Goal: Use online tool/utility: Utilize a website feature to perform a specific function

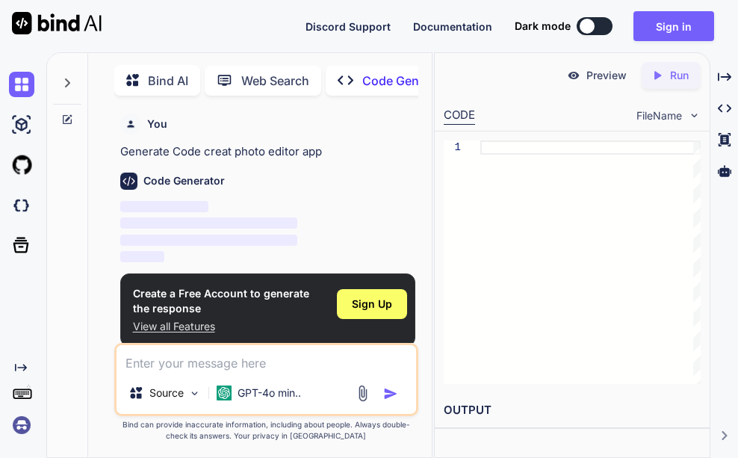
scroll to position [6, 0]
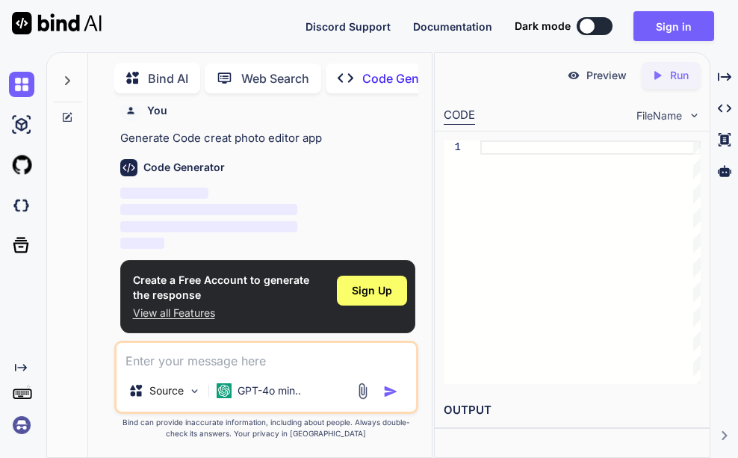
type textarea "x"
click at [371, 281] on div "Sign Up" at bounding box center [372, 291] width 70 height 30
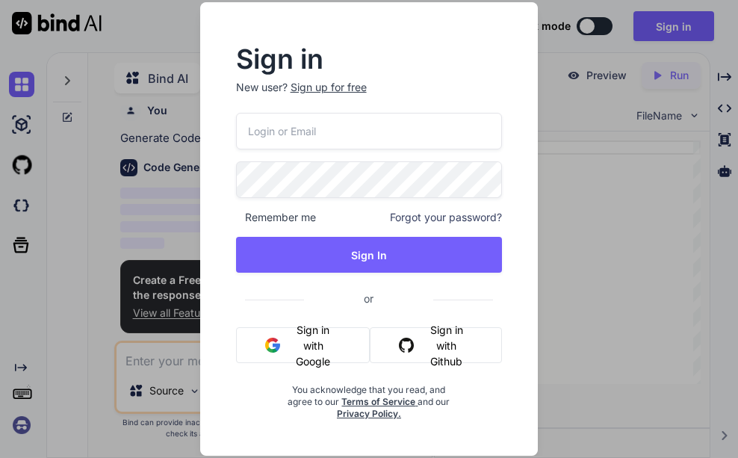
click at [335, 339] on button "Sign in with Google" at bounding box center [303, 345] width 134 height 36
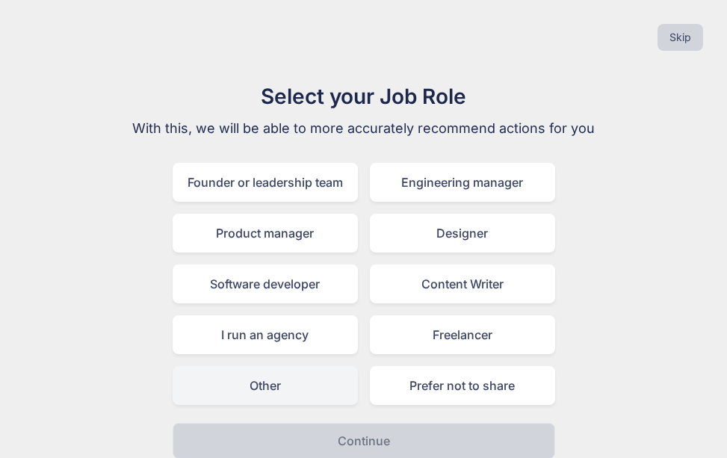
click at [280, 385] on div "Other" at bounding box center [265, 385] width 185 height 39
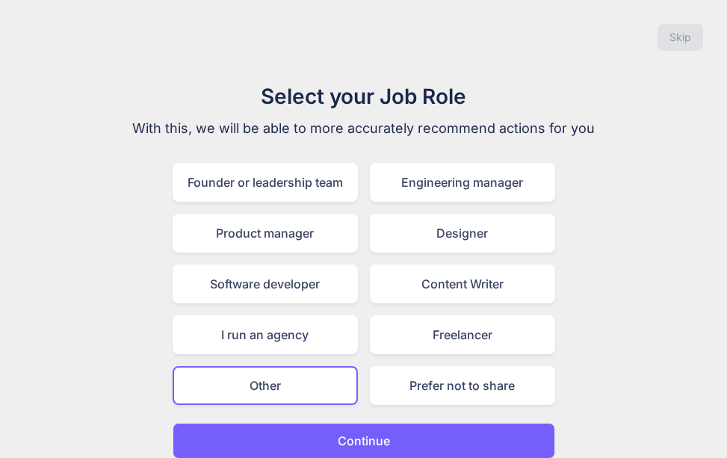
click at [360, 436] on p "Continue" at bounding box center [364, 441] width 52 height 18
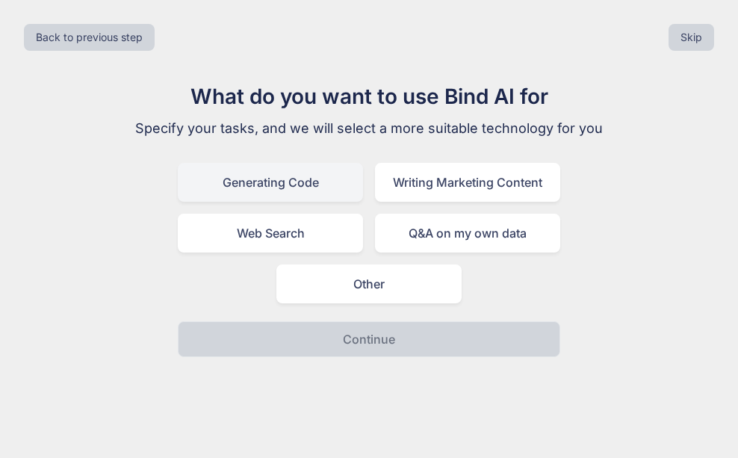
click at [285, 182] on div "Generating Code" at bounding box center [270, 182] width 185 height 39
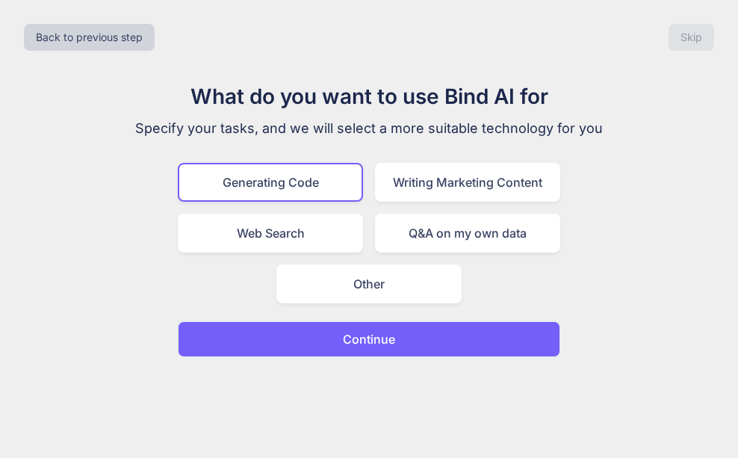
click at [385, 341] on p "Continue" at bounding box center [369, 339] width 52 height 18
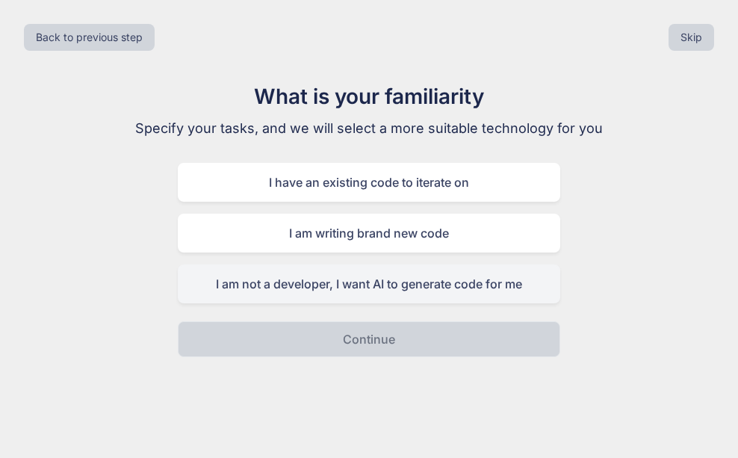
click at [415, 288] on div "I am not a developer, I want AI to generate code for me" at bounding box center [369, 283] width 382 height 39
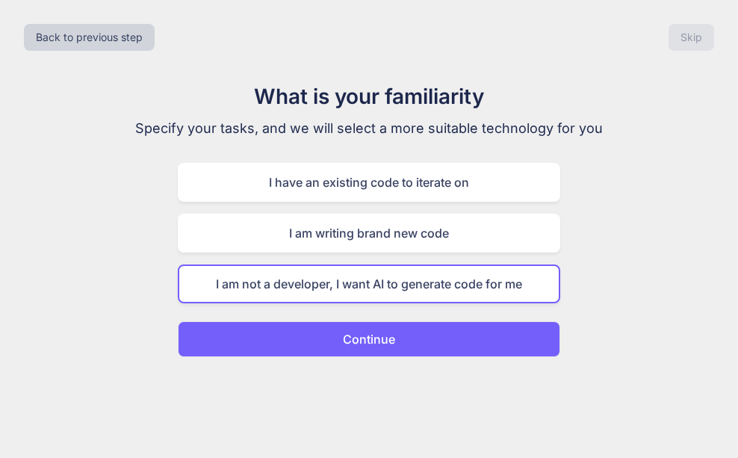
click at [397, 333] on button "Continue" at bounding box center [369, 339] width 382 height 36
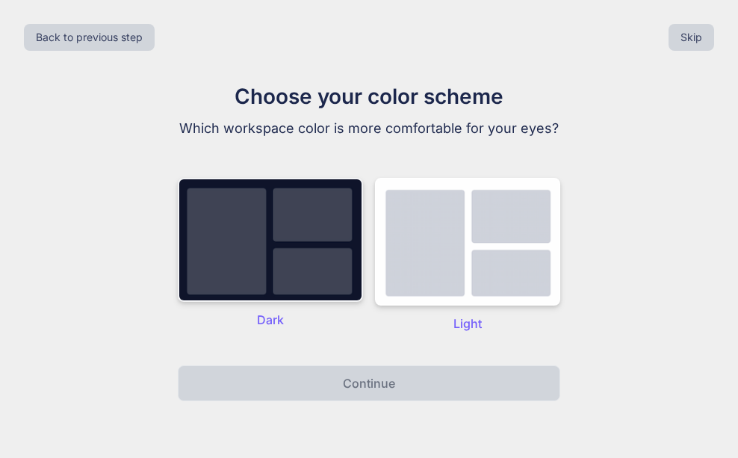
click at [296, 271] on img at bounding box center [270, 240] width 185 height 124
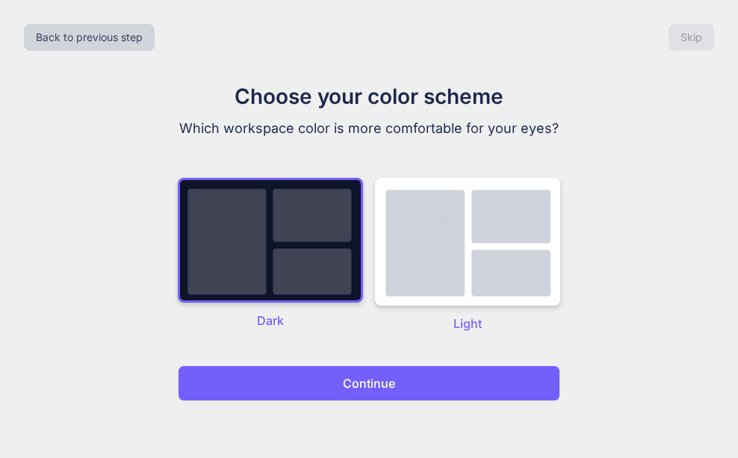
click at [358, 387] on p "Continue" at bounding box center [369, 383] width 52 height 18
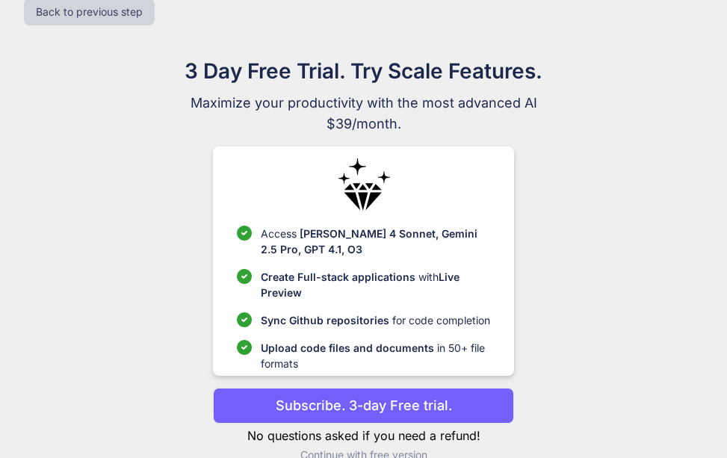
scroll to position [54, 0]
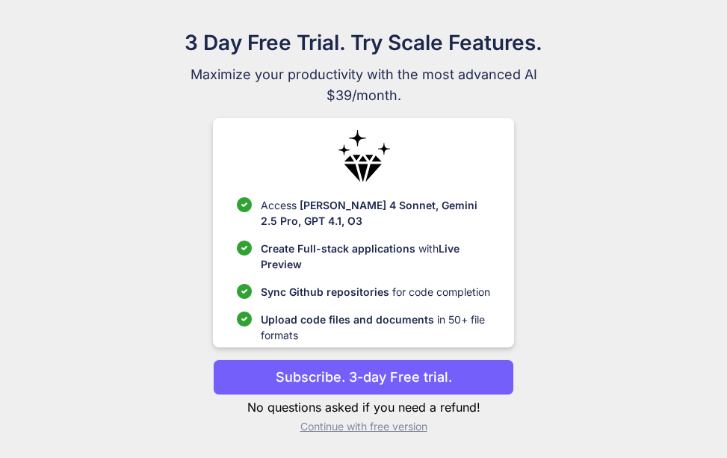
drag, startPoint x: 572, startPoint y: 283, endPoint x: 572, endPoint y: 341, distance: 57.5
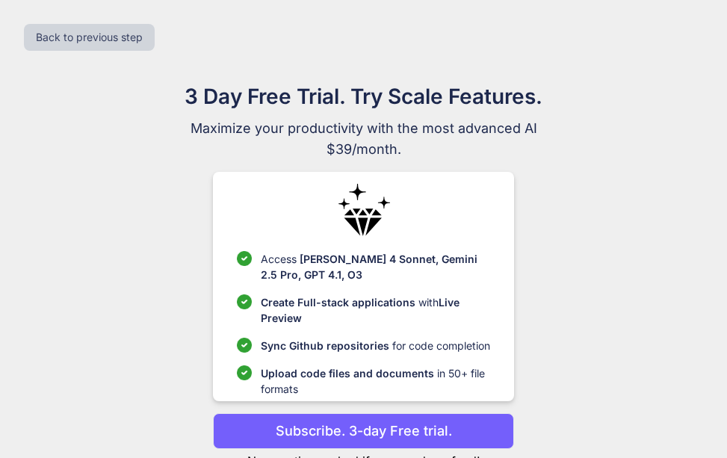
drag, startPoint x: 606, startPoint y: 332, endPoint x: 615, endPoint y: 249, distance: 83.5
click at [112, 38] on button "Back to previous step" at bounding box center [89, 37] width 131 height 27
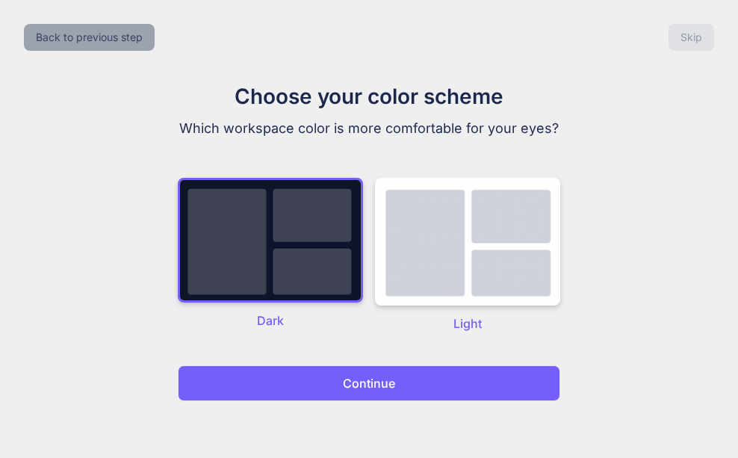
click at [103, 43] on button "Back to previous step" at bounding box center [89, 37] width 131 height 27
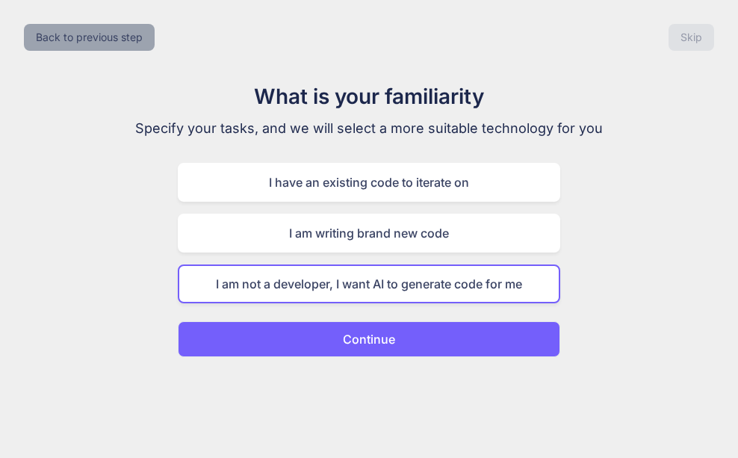
click at [103, 43] on button "Back to previous step" at bounding box center [89, 37] width 131 height 27
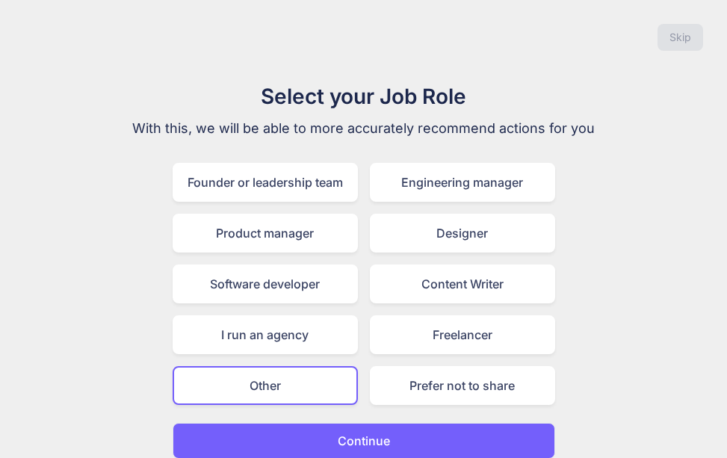
click at [103, 43] on div "Skip" at bounding box center [363, 37] width 703 height 51
click at [350, 437] on p "Continue" at bounding box center [364, 441] width 52 height 18
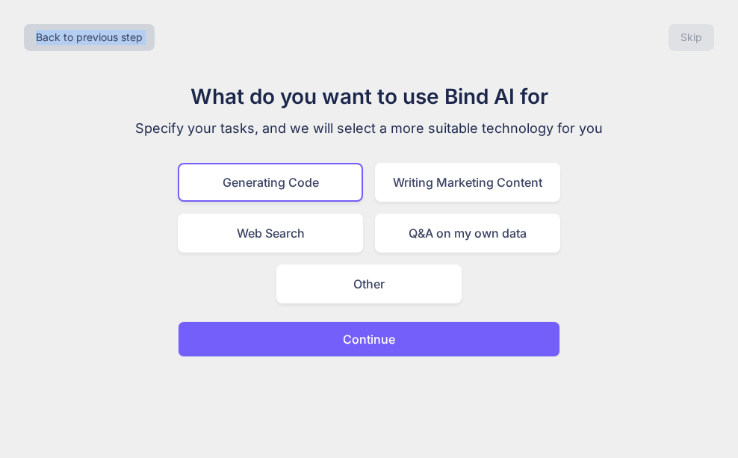
click at [350, 437] on div "Back to previous step Skip What do you want to use Bind AI for Specify your tas…" at bounding box center [369, 229] width 738 height 458
click at [375, 343] on p "Continue" at bounding box center [369, 339] width 52 height 18
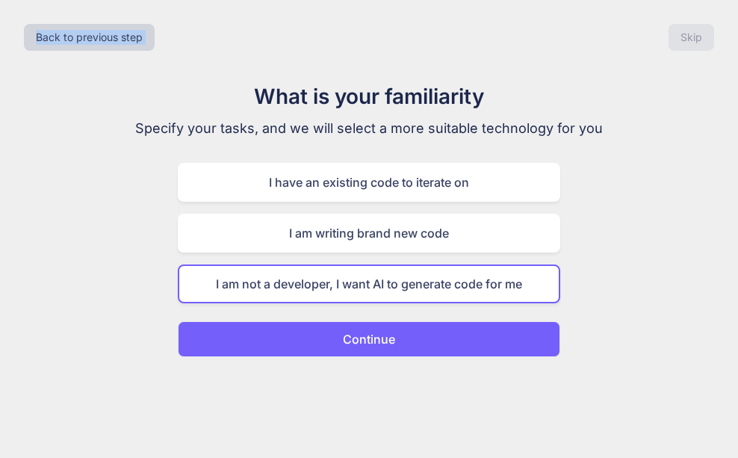
click at [375, 343] on p "Continue" at bounding box center [369, 339] width 52 height 18
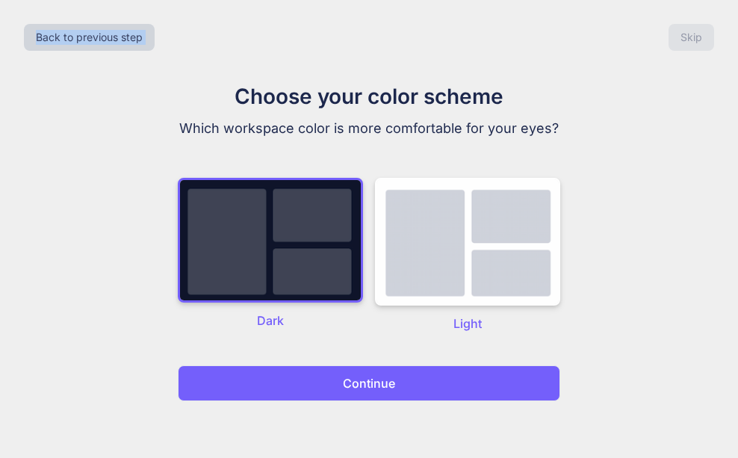
click at [376, 379] on p "Continue" at bounding box center [369, 383] width 52 height 18
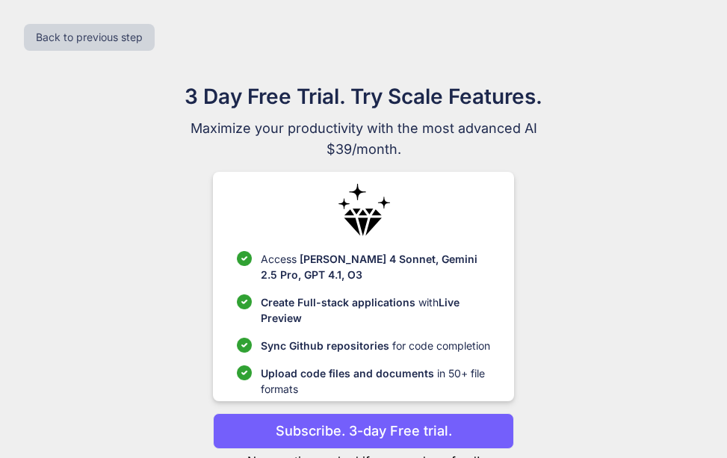
click at [387, 385] on p "Upload code files and documents in 50+ file formats" at bounding box center [375, 380] width 229 height 31
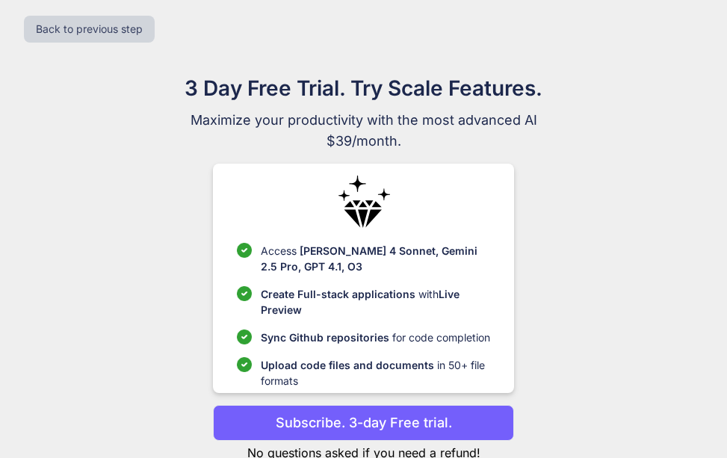
scroll to position [54, 0]
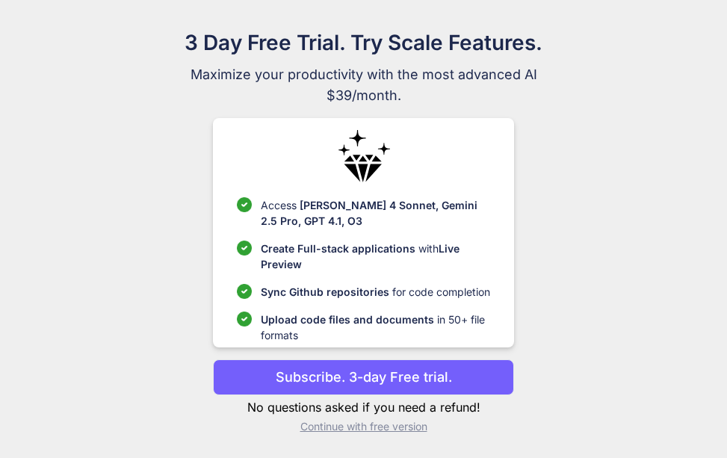
drag, startPoint x: 617, startPoint y: 179, endPoint x: 604, endPoint y: 305, distance: 126.1
click at [377, 428] on p "Continue with free version" at bounding box center [363, 426] width 301 height 15
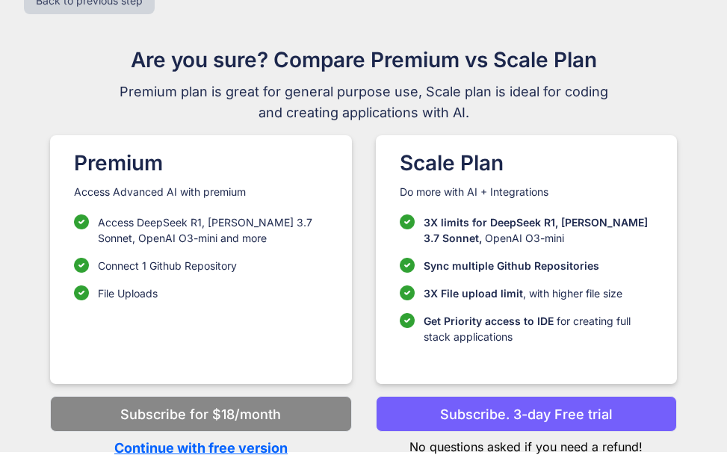
scroll to position [37, 0]
click at [252, 447] on p "Continue with free version" at bounding box center [200, 448] width 301 height 20
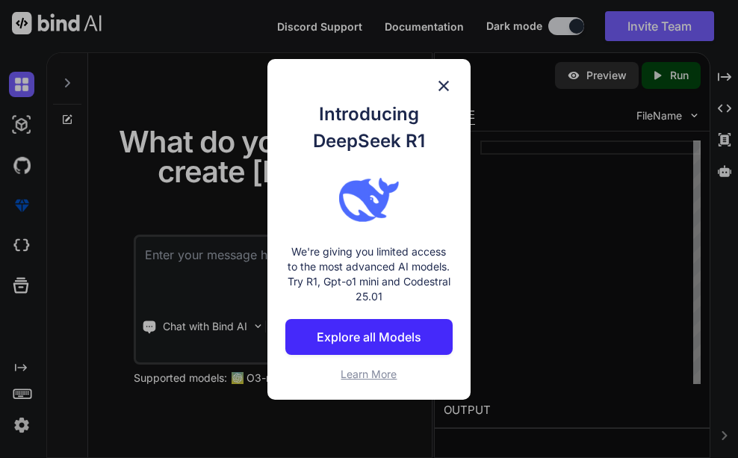
click at [444, 89] on img at bounding box center [444, 86] width 18 height 18
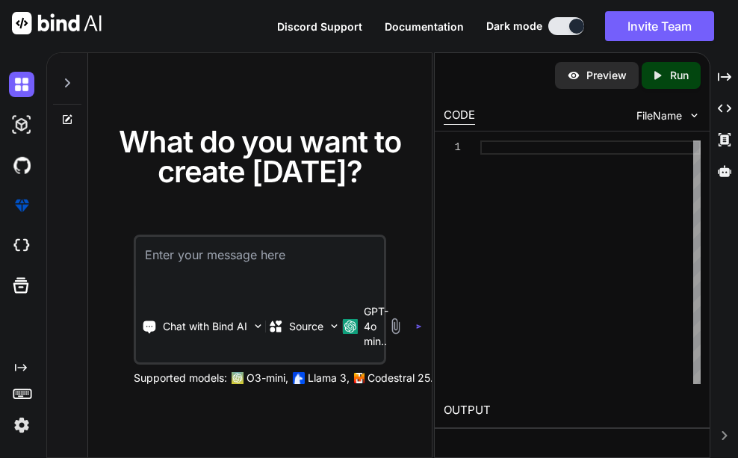
click at [185, 264] on textarea at bounding box center [260, 264] width 248 height 55
type textarea "photo editor app"
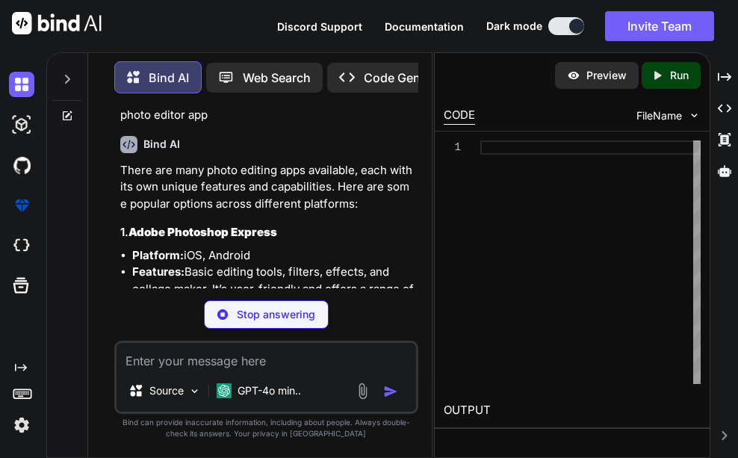
scroll to position [75, 0]
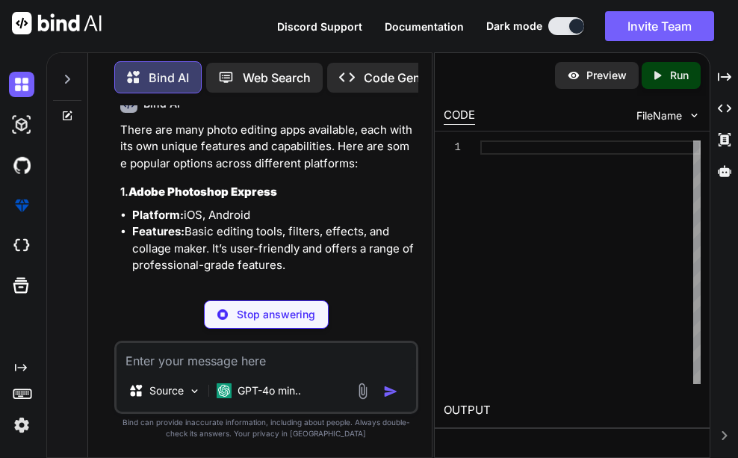
click at [390, 70] on p "Code Generator" at bounding box center [409, 78] width 90 height 18
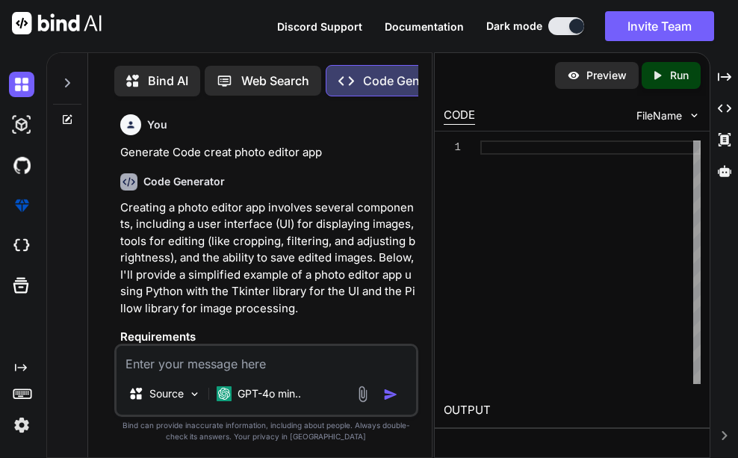
scroll to position [7, 0]
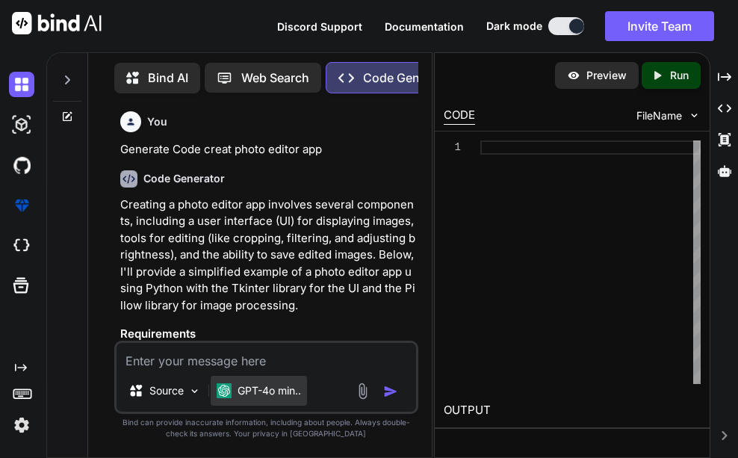
click at [239, 387] on p "GPT-4o min.." at bounding box center [268, 390] width 63 height 15
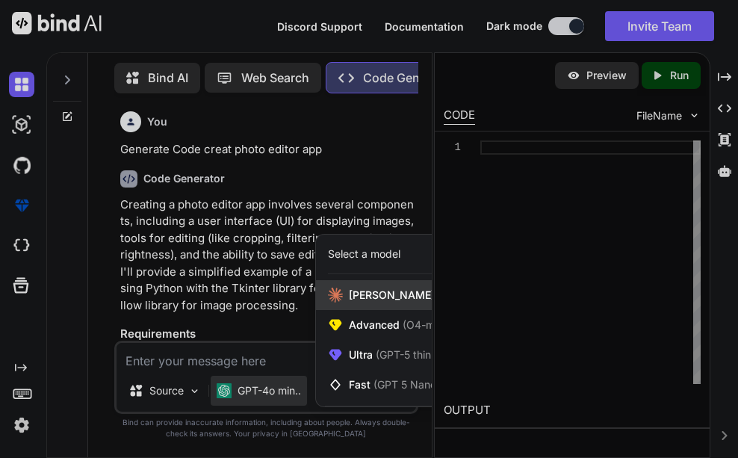
click at [385, 297] on span "[PERSON_NAME] 4 Sonnet (Add API Key)" at bounding box center [450, 295] width 202 height 15
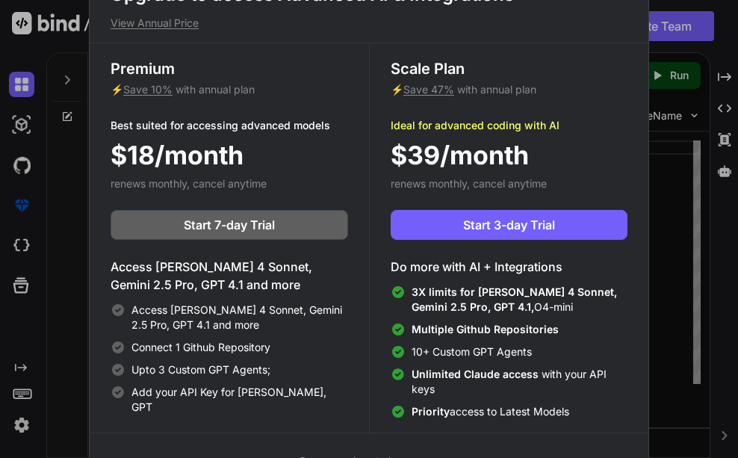
drag, startPoint x: 587, startPoint y: 178, endPoint x: 575, endPoint y: 293, distance: 114.9
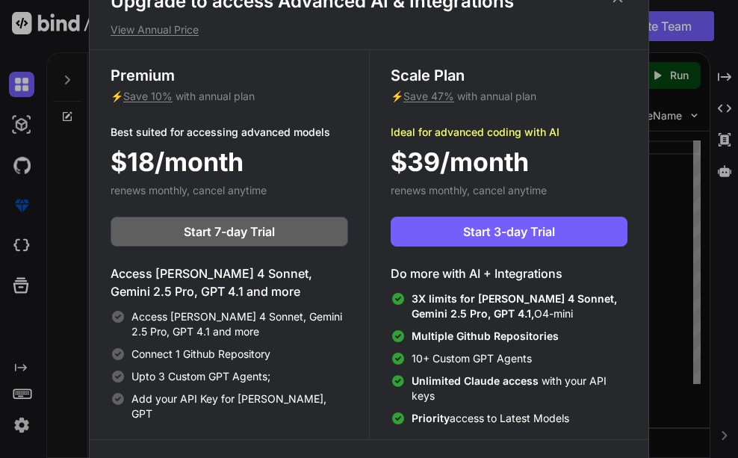
drag, startPoint x: 616, startPoint y: 178, endPoint x: 634, endPoint y: 39, distance: 140.1
